Goal: Information Seeking & Learning: Check status

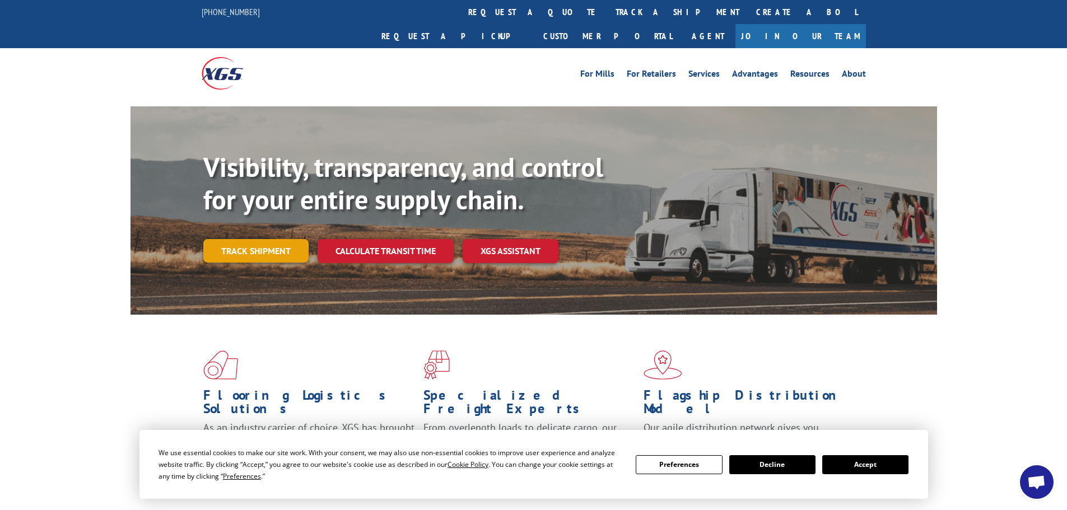
click at [257, 239] on link "Track shipment" at bounding box center [255, 251] width 105 height 24
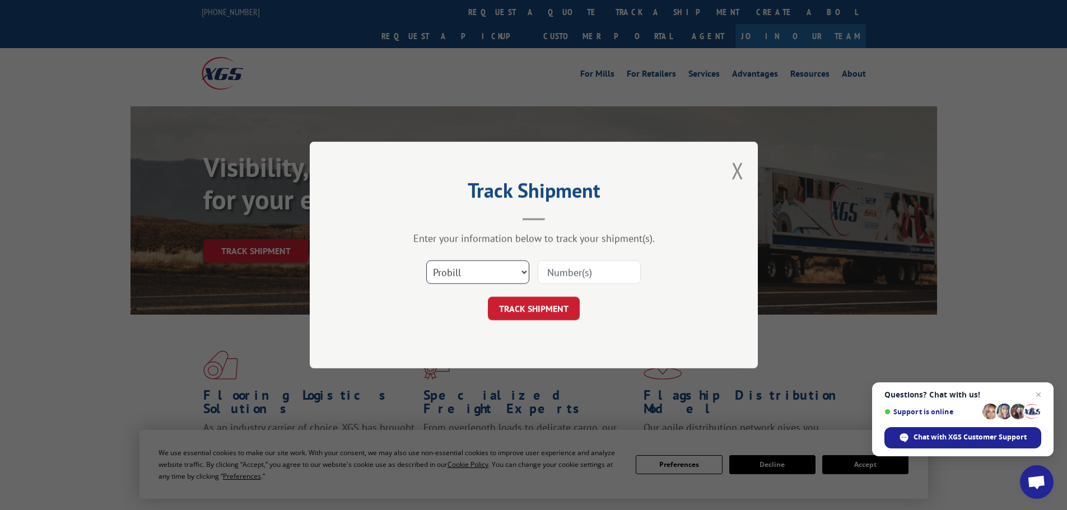
click at [521, 274] on select "Select category... Probill BOL PO" at bounding box center [477, 272] width 103 height 24
select select "bol"
click at [426, 260] on select "Select category... Probill BOL PO" at bounding box center [477, 272] width 103 height 24
click at [557, 277] on input at bounding box center [589, 272] width 103 height 24
type input "362677"
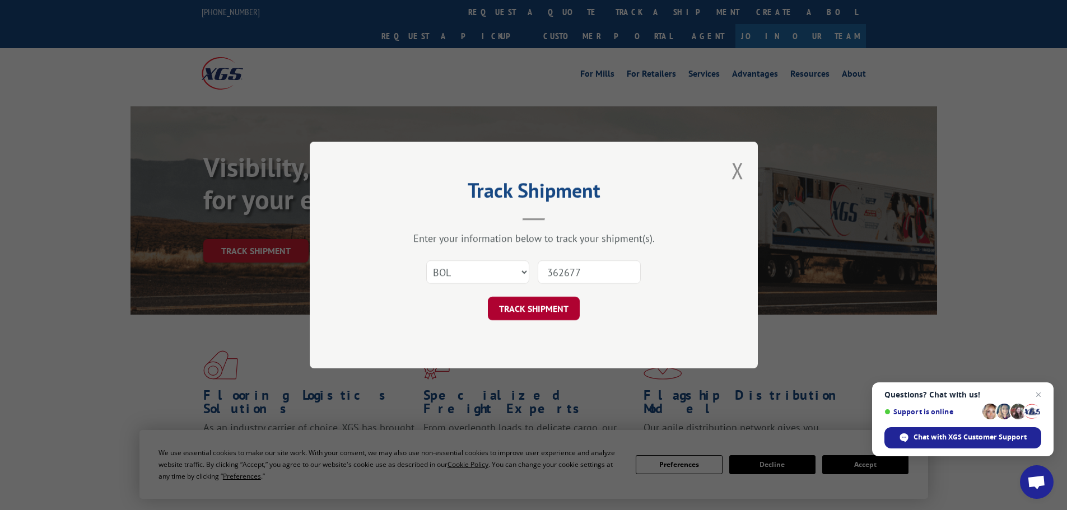
click at [530, 309] on button "TRACK SHIPMENT" at bounding box center [534, 309] width 92 height 24
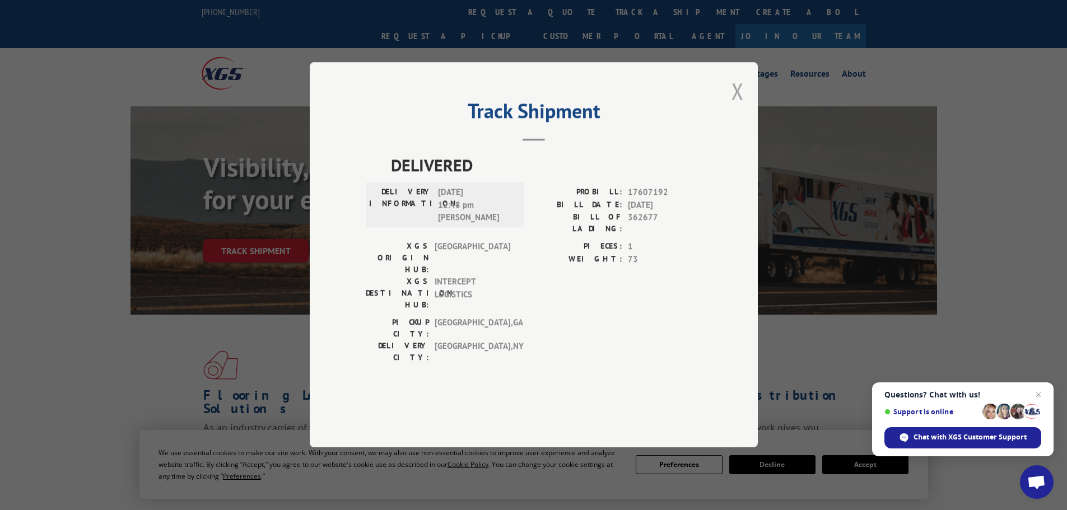
click at [732, 106] on button "Close modal" at bounding box center [738, 91] width 12 height 30
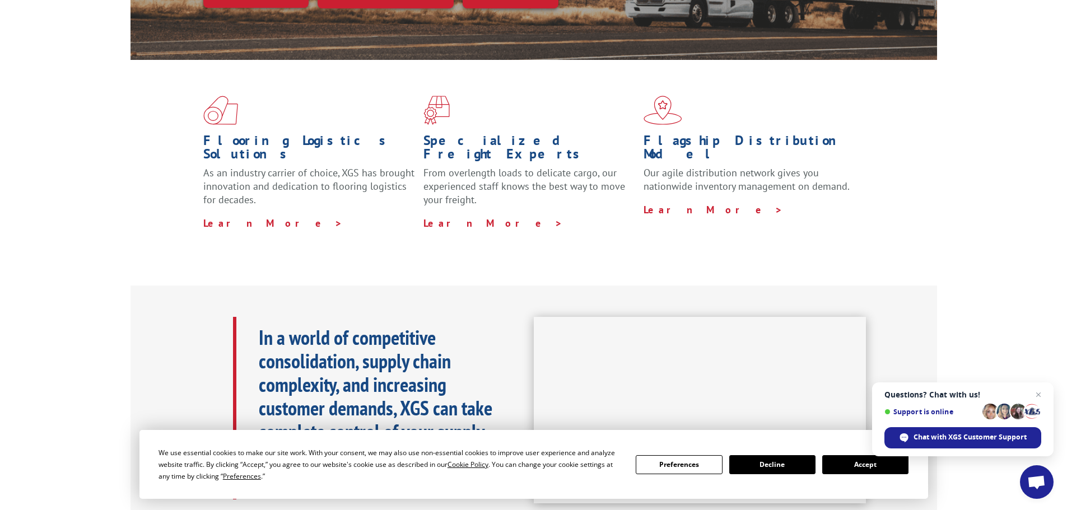
scroll to position [280, 0]
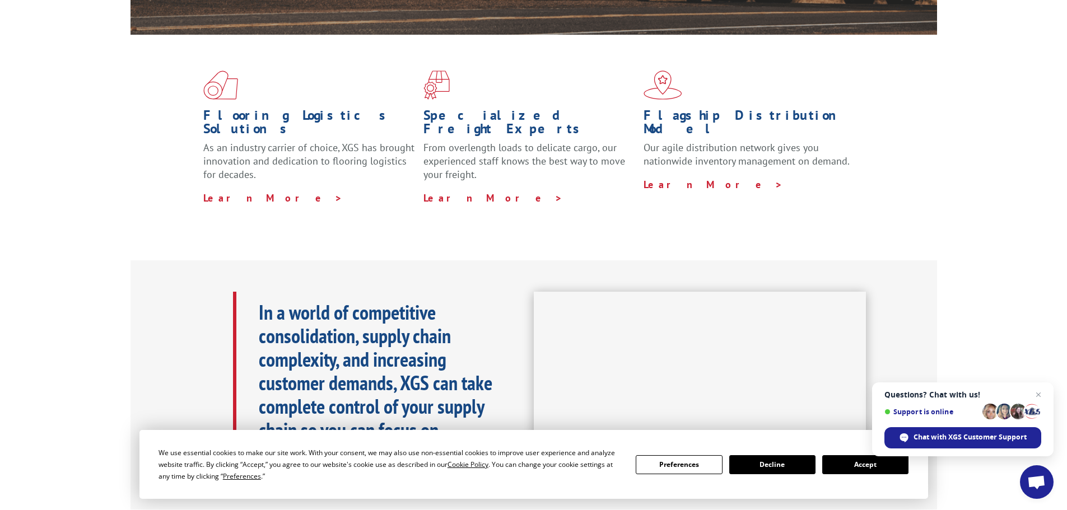
click at [1040, 394] on span "Close chat" at bounding box center [1038, 394] width 13 height 13
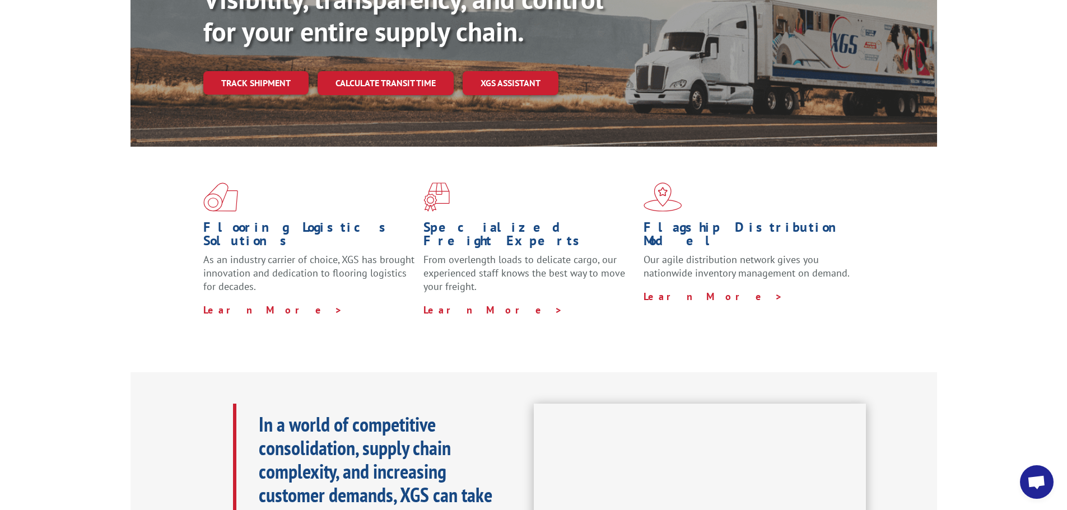
scroll to position [0, 0]
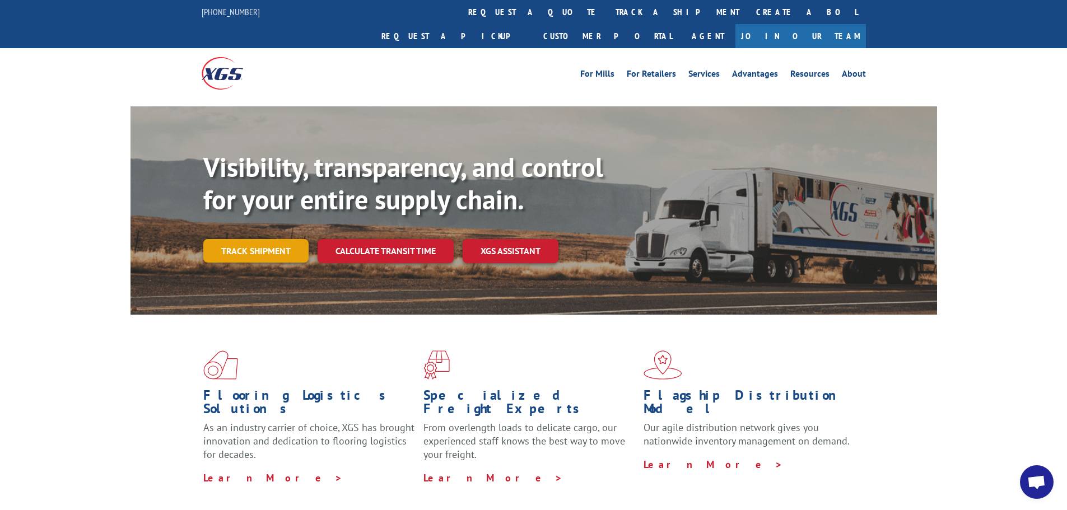
click at [271, 239] on link "Track shipment" at bounding box center [255, 251] width 105 height 24
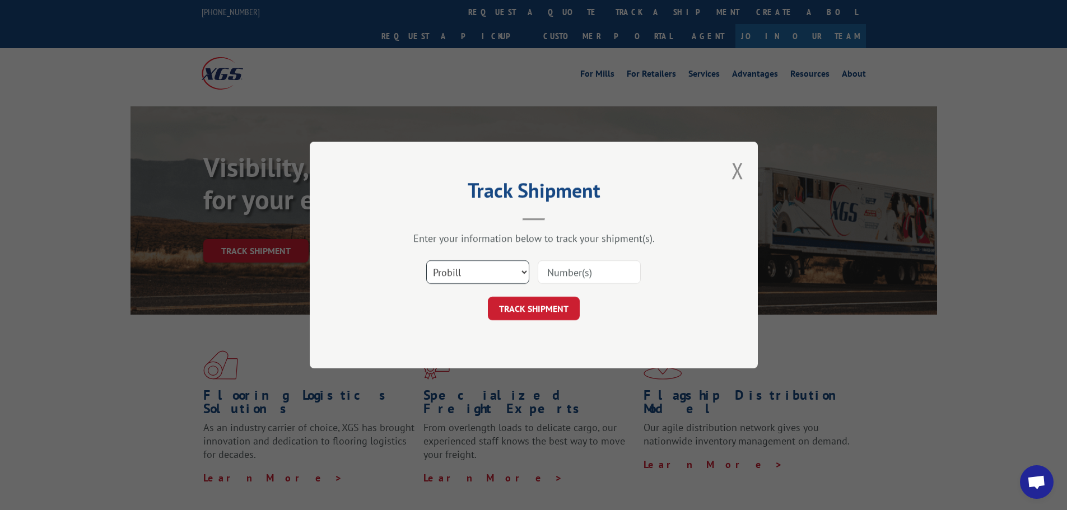
click at [522, 271] on select "Select category... Probill BOL PO" at bounding box center [477, 272] width 103 height 24
select select "bol"
click at [426, 260] on select "Select category... Probill BOL PO" at bounding box center [477, 272] width 103 height 24
click at [574, 269] on input at bounding box center [589, 272] width 103 height 24
type input "362677"
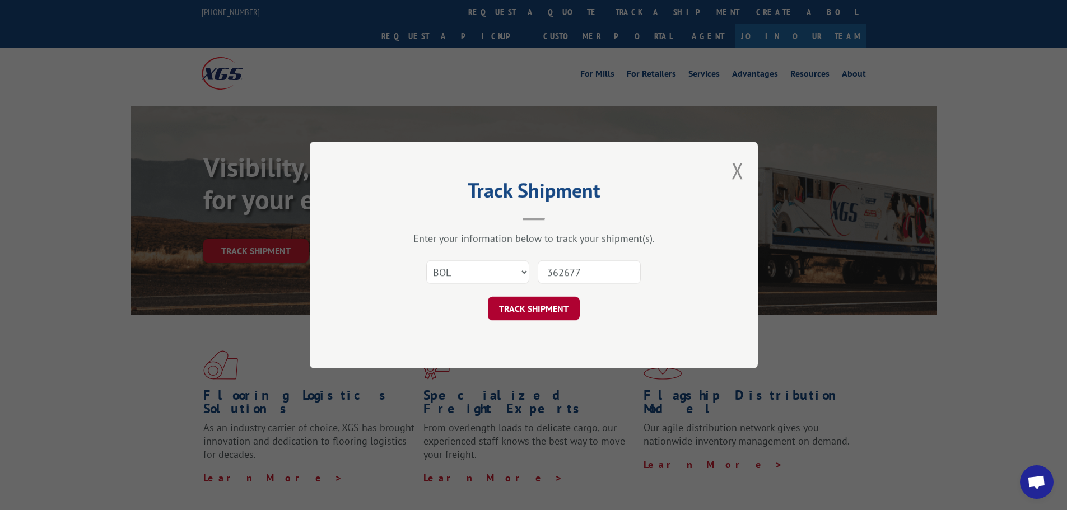
click at [559, 304] on button "TRACK SHIPMENT" at bounding box center [534, 309] width 92 height 24
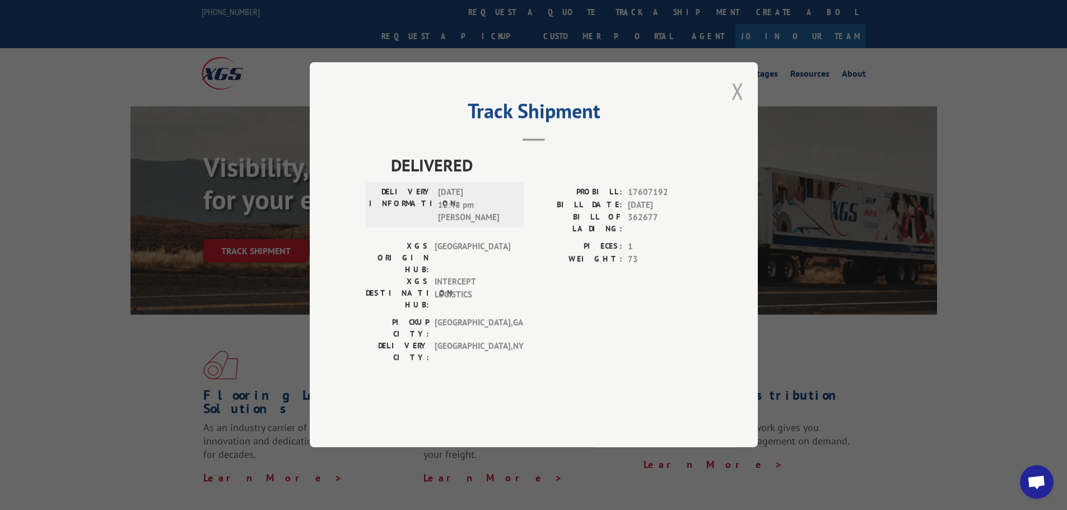
click at [737, 106] on button "Close modal" at bounding box center [738, 91] width 12 height 30
